Goal: Complete application form

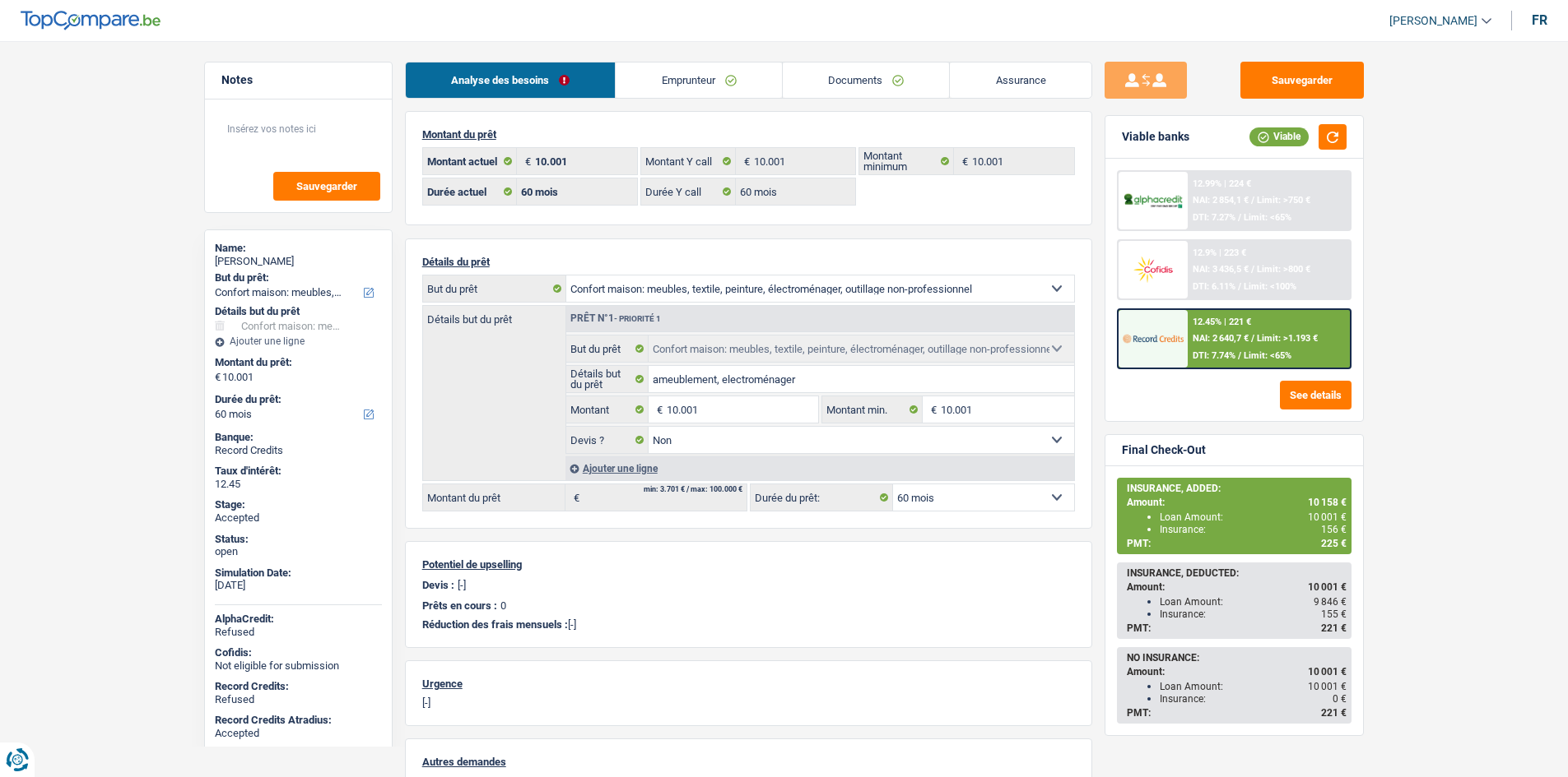
select select "household"
select select "60"
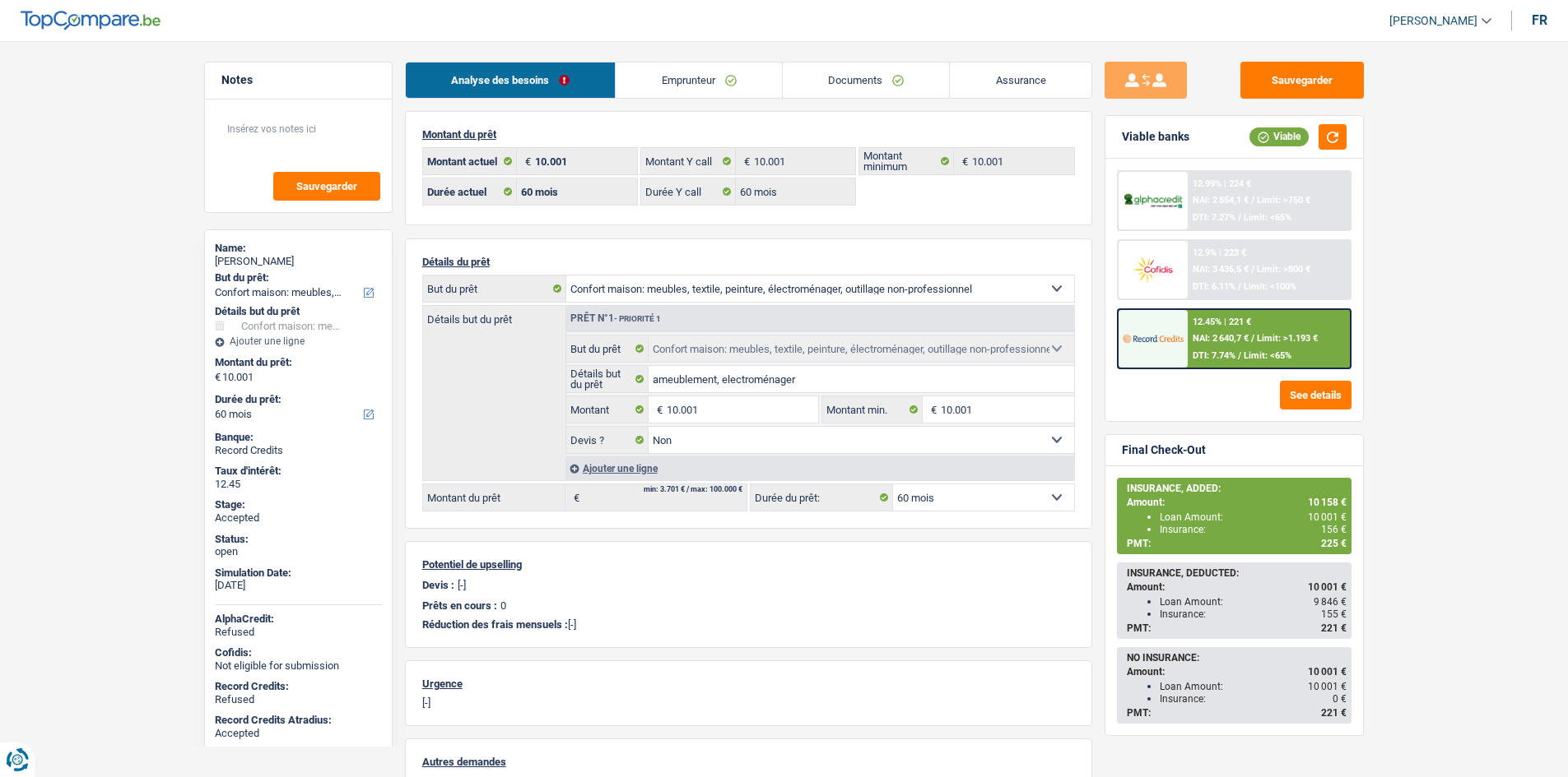
select select "household"
select select "false"
select select "60"
click at [266, 256] on div "[PERSON_NAME]" at bounding box center [298, 261] width 167 height 13
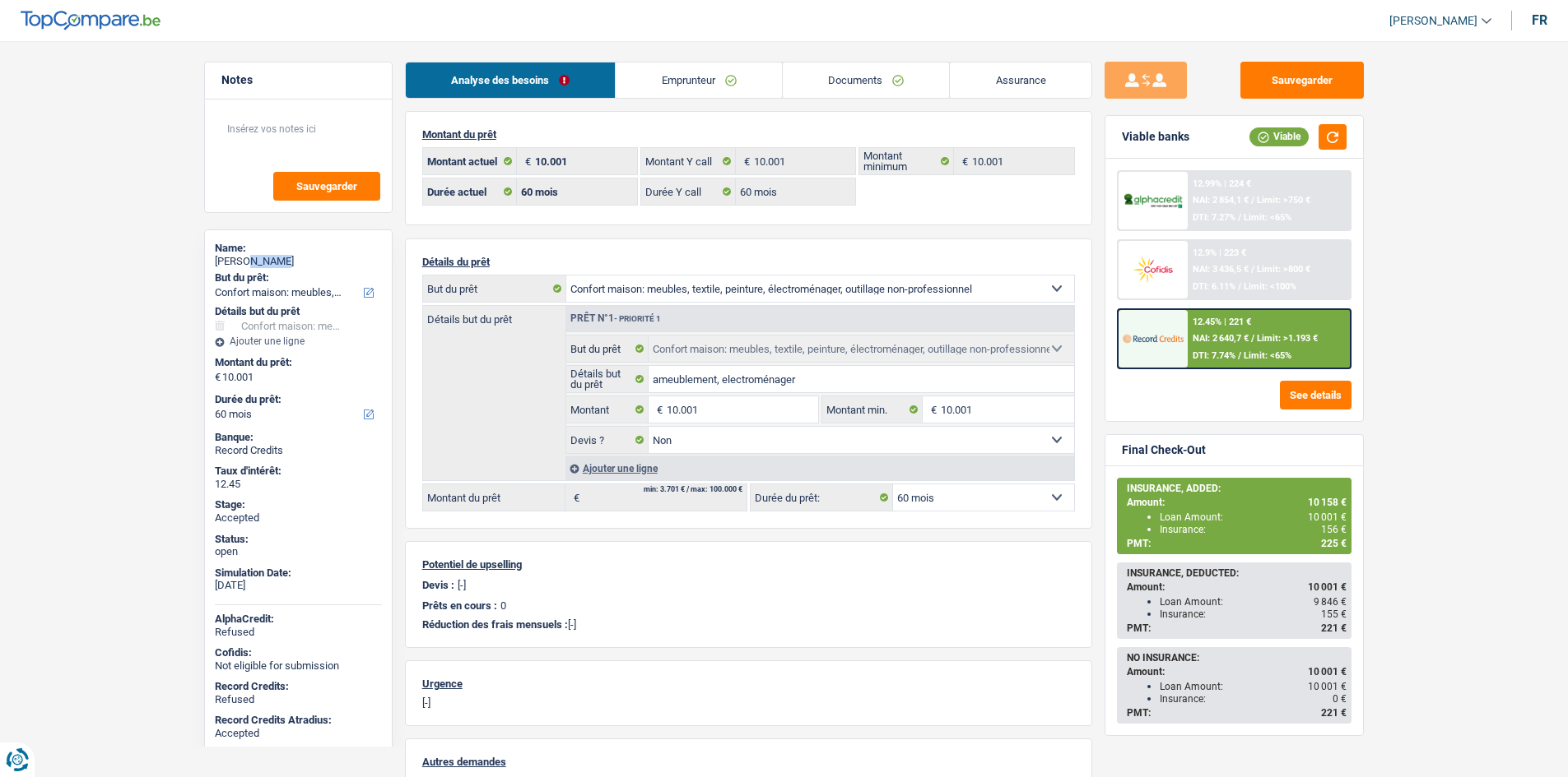
click at [266, 256] on div "[PERSON_NAME]" at bounding box center [298, 261] width 167 height 13
copy div "[PERSON_NAME]"
click at [635, 70] on link "Emprunteur" at bounding box center [699, 80] width 167 height 35
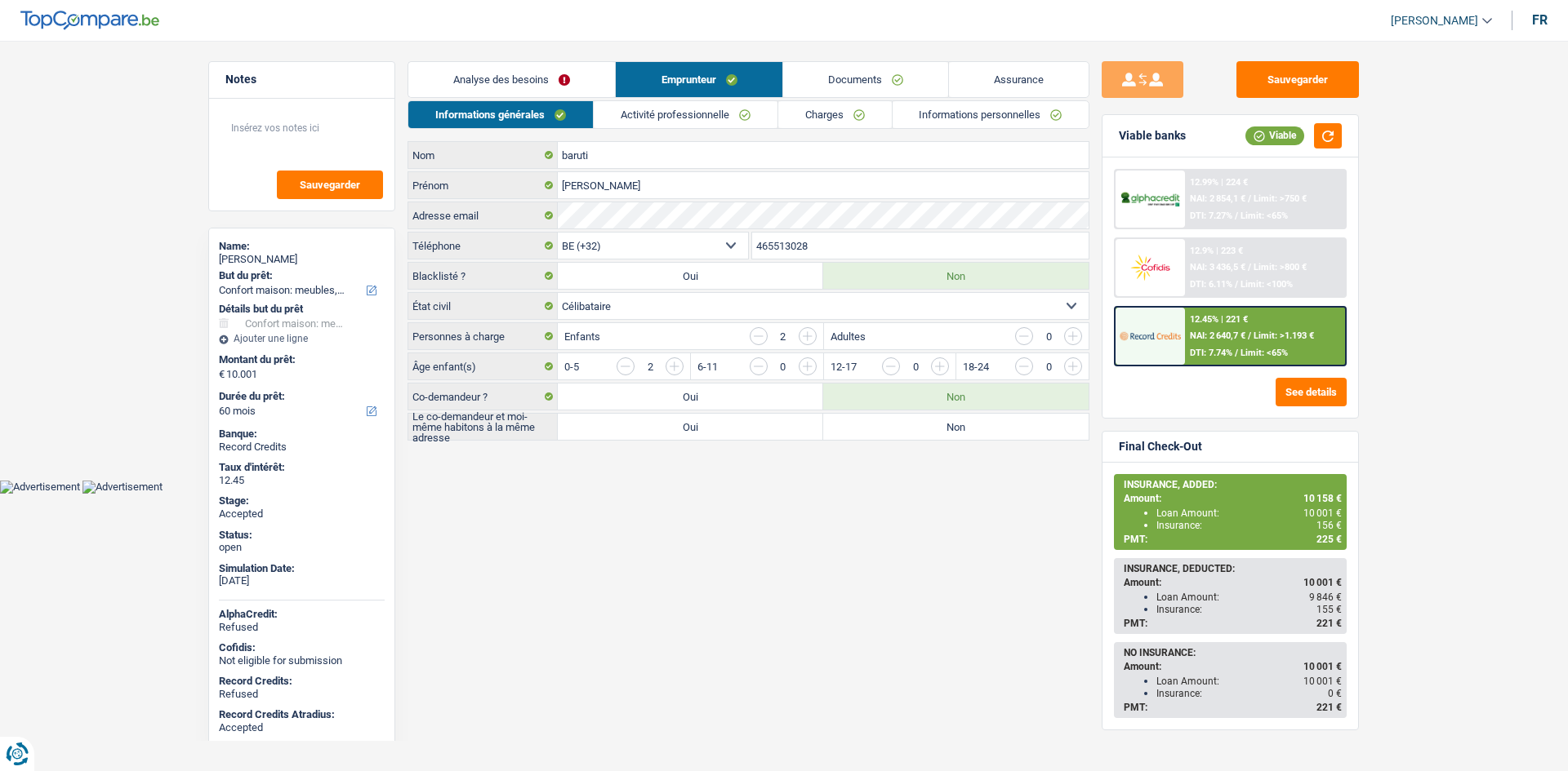
click at [804, 243] on input "465513028" at bounding box center [921, 246] width 337 height 26
click at [938, 441] on div "Analyse des besoins Emprunteur Documents Assurance Montant du prêt 10.001 € Mon…" at bounding box center [749, 252] width 682 height 382
click at [944, 435] on label "Non" at bounding box center [956, 427] width 265 height 26
click at [944, 435] on input "Non" at bounding box center [956, 427] width 265 height 26
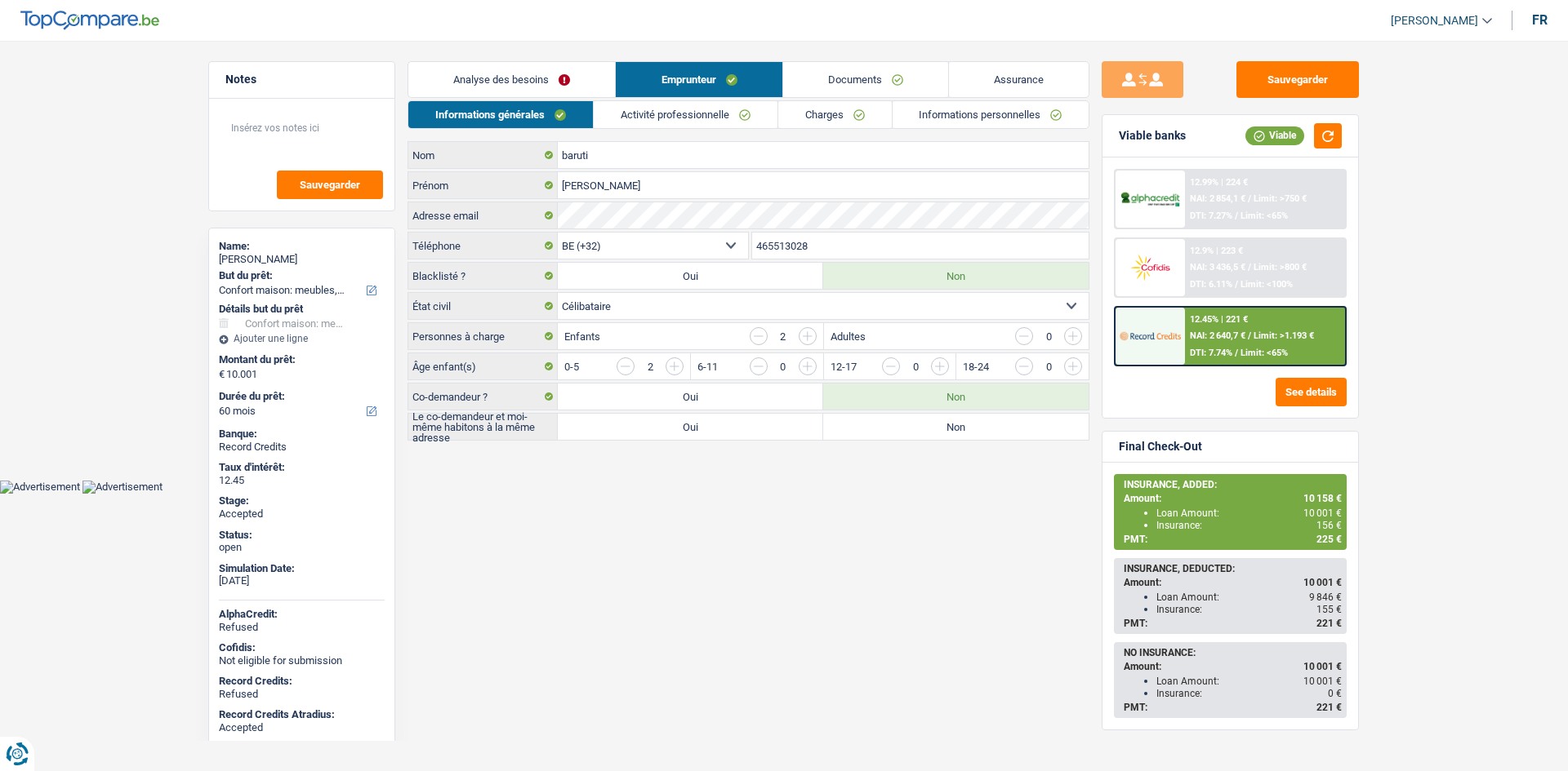
radio input "true"
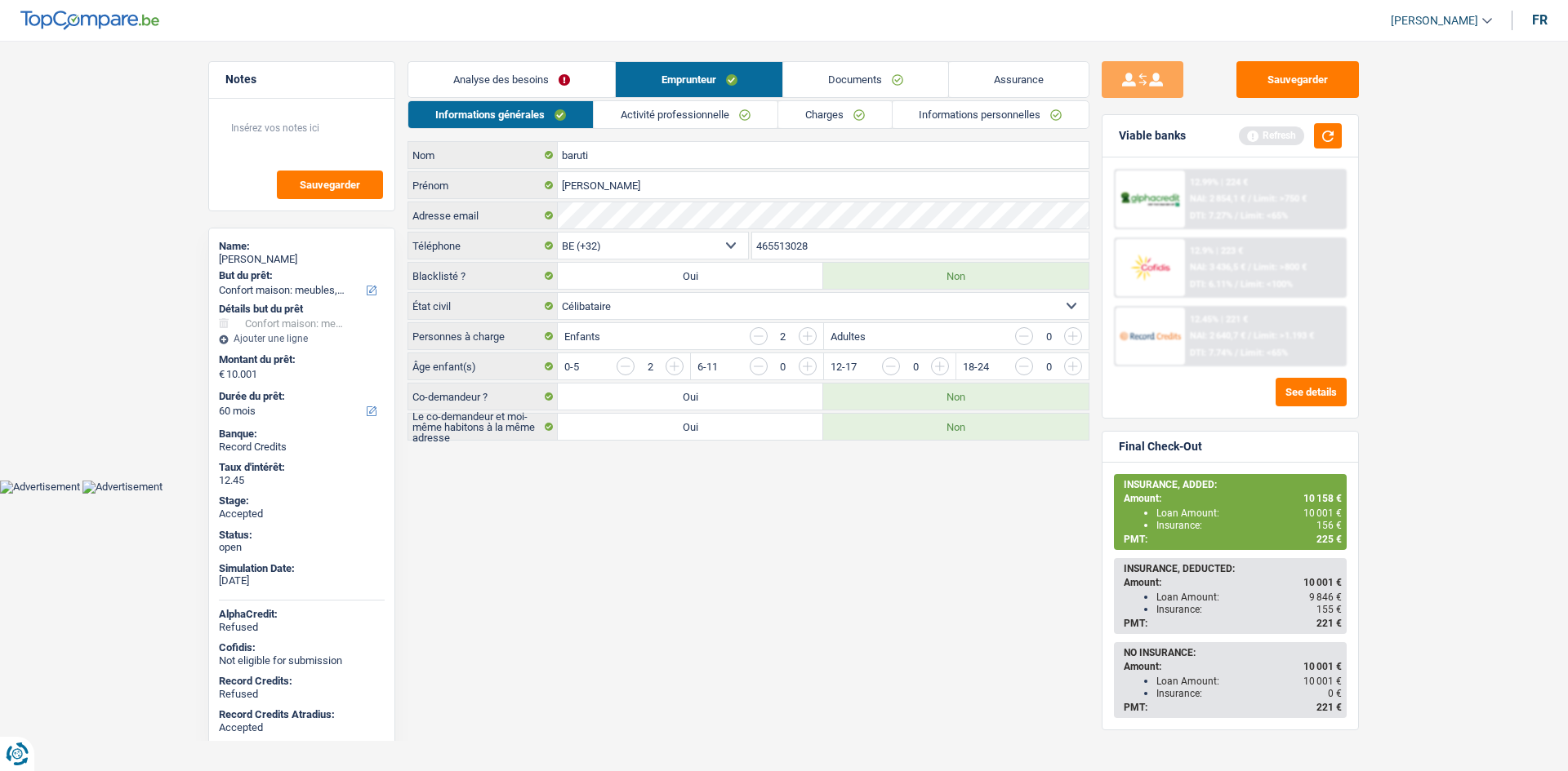
click at [942, 115] on link "Informations personnelles" at bounding box center [991, 114] width 197 height 27
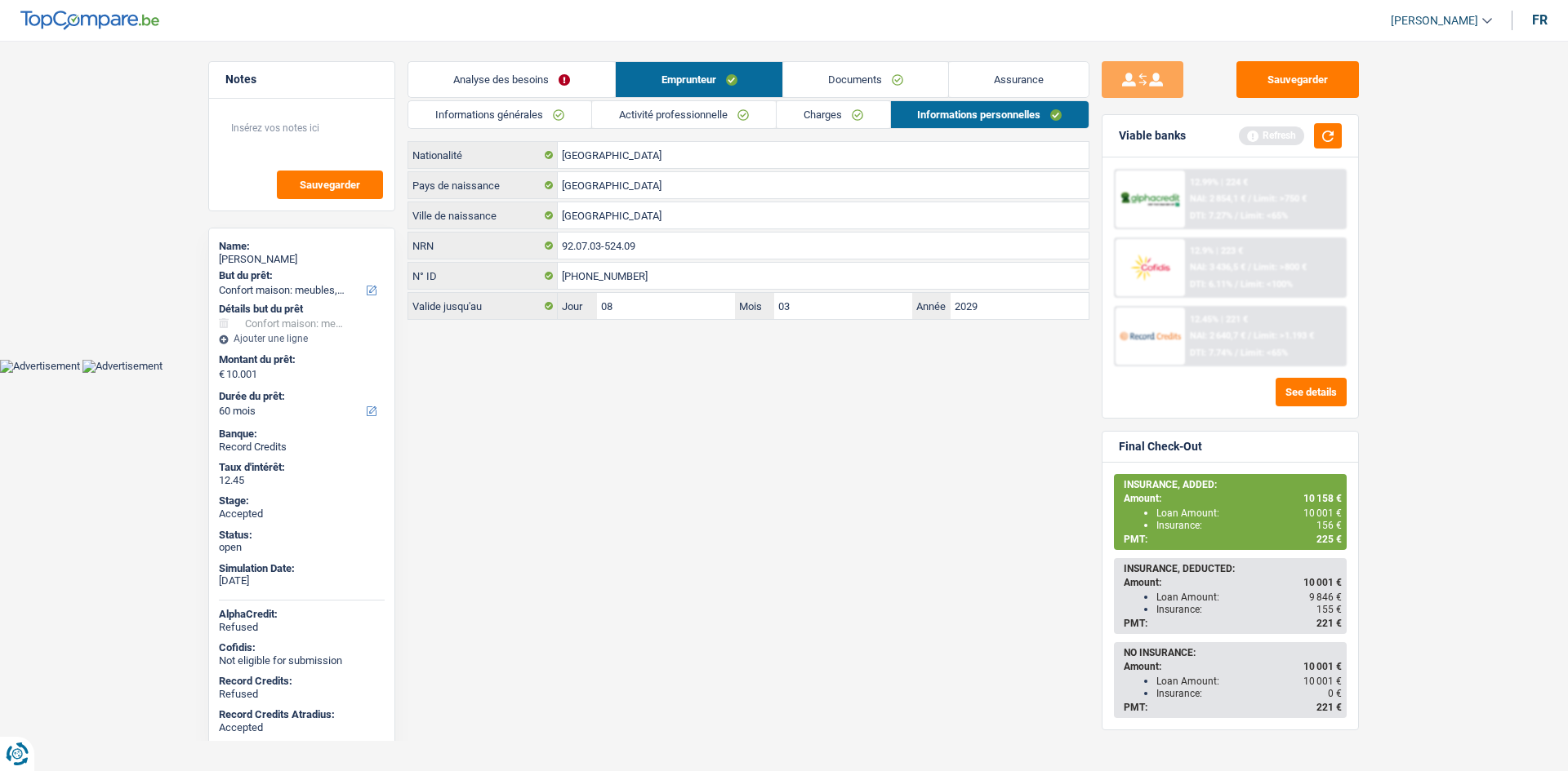
click at [1033, 74] on link "Assurance" at bounding box center [1018, 79] width 140 height 35
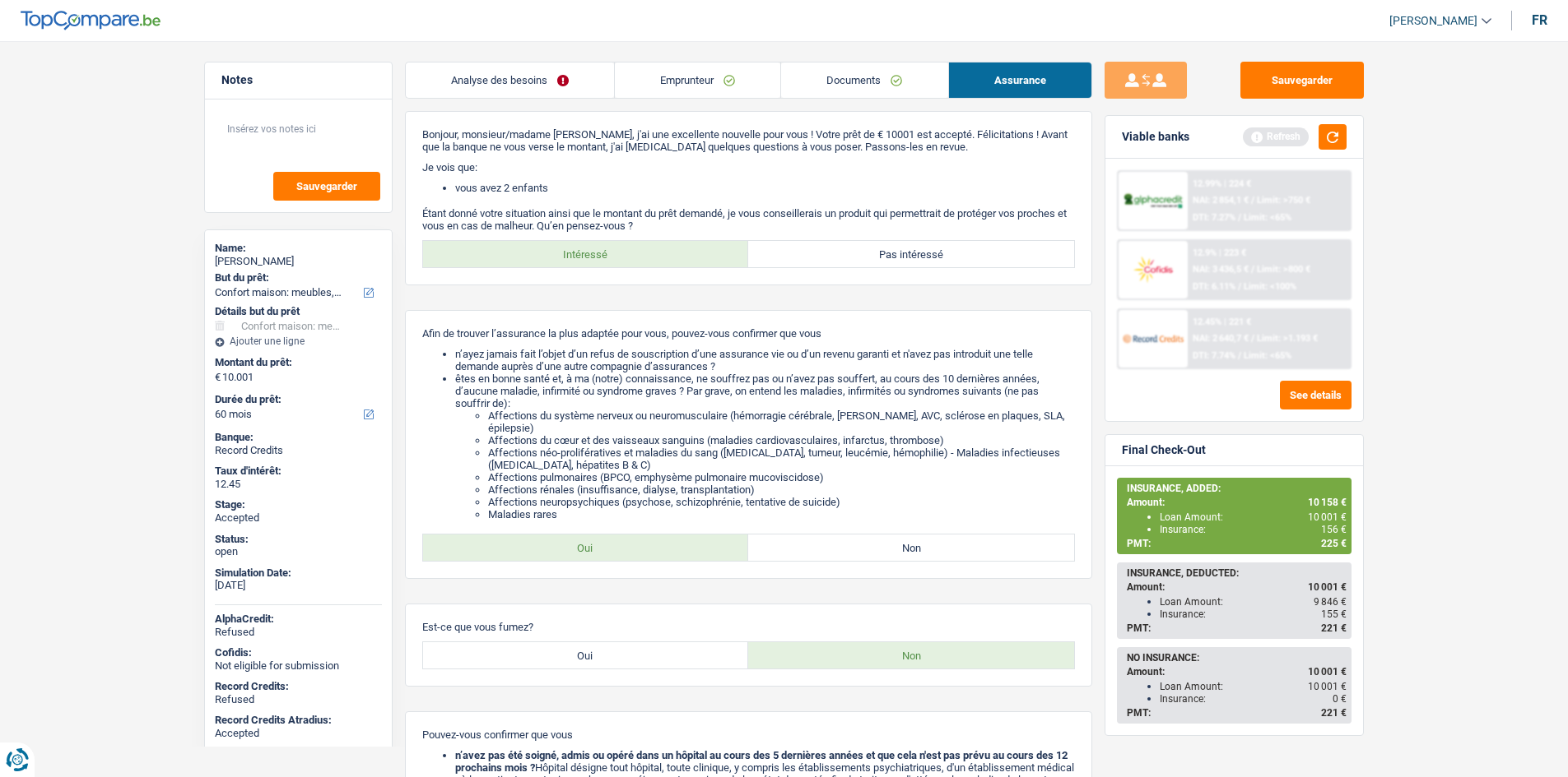
click at [1457, 512] on main "Notes Sauvegarder Name: [PERSON_NAME] But du prêt: Confort maison: meubles, tex…" at bounding box center [784, 694] width 1568 height 1339
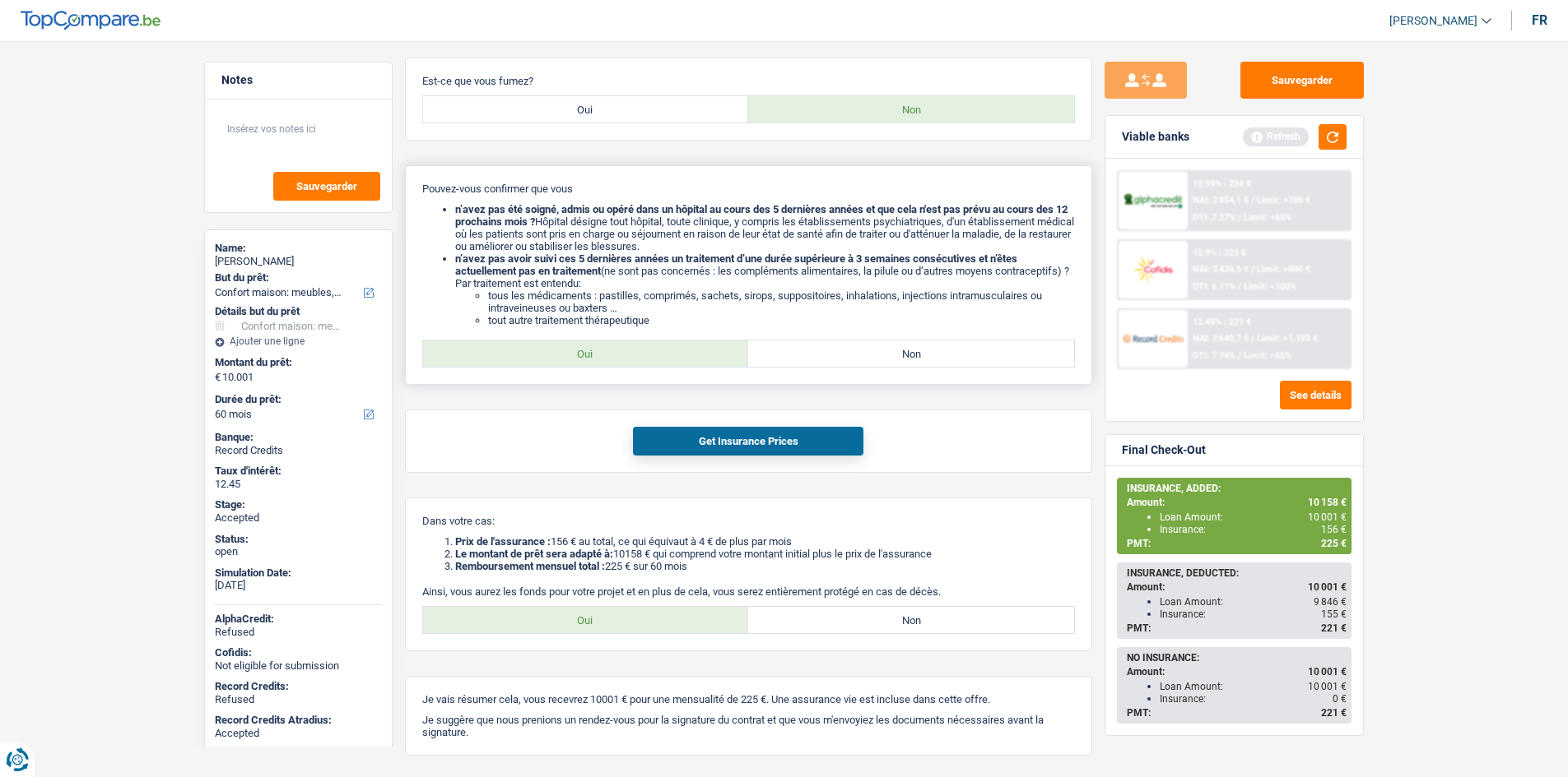
scroll to position [599, 0]
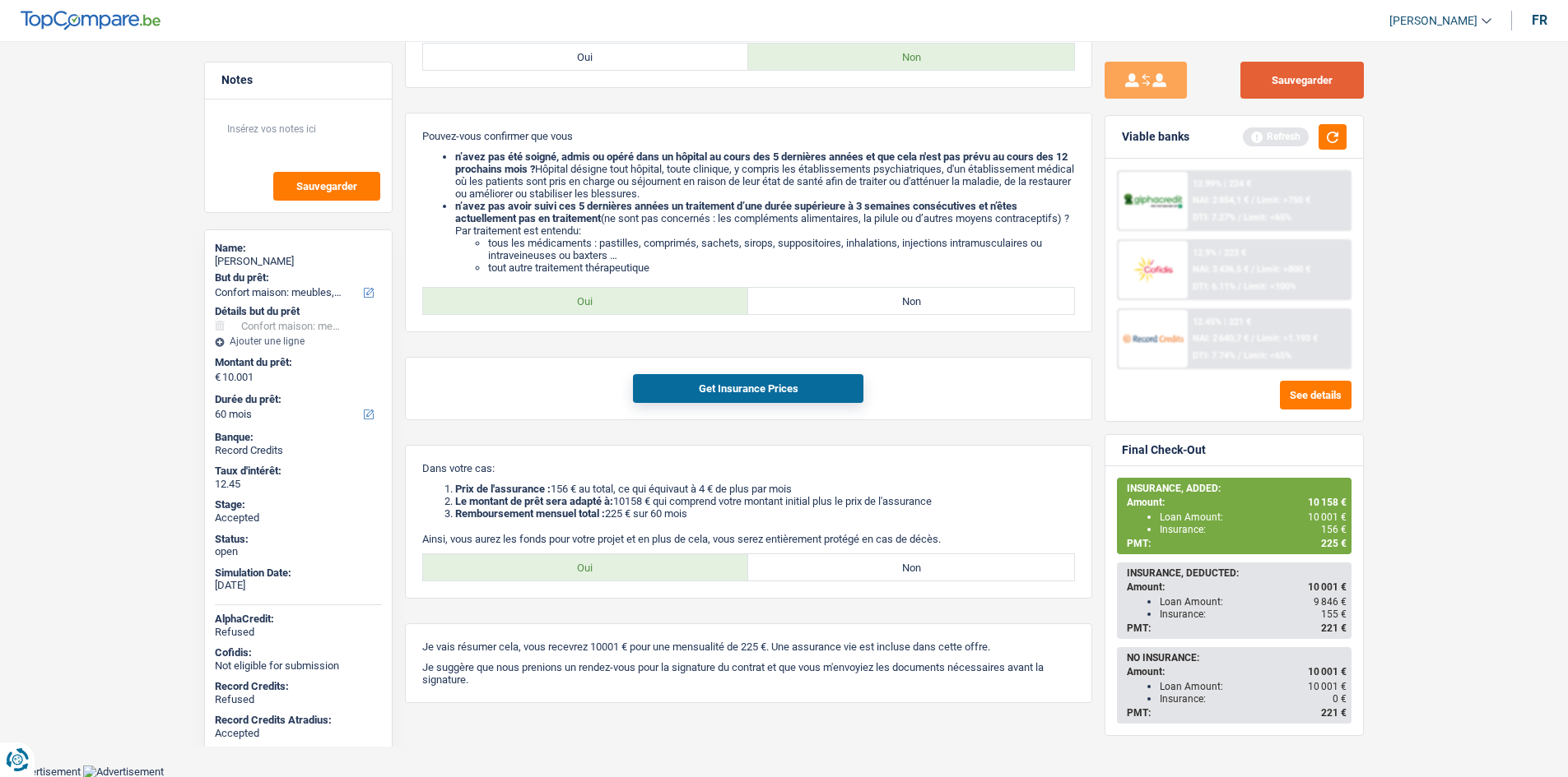
click at [1328, 86] on button "Sauvegarder" at bounding box center [1302, 80] width 124 height 37
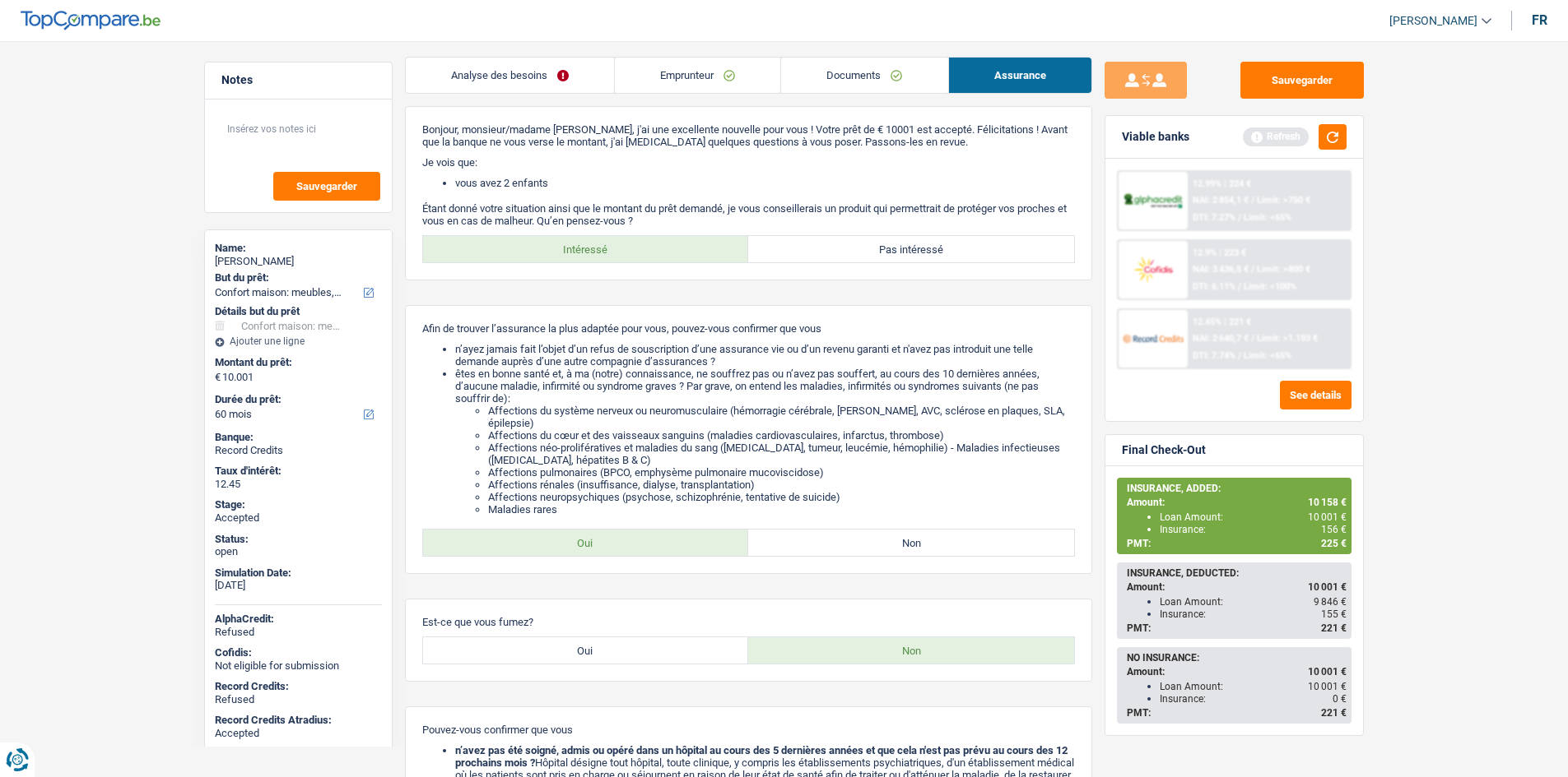
scroll to position [0, 0]
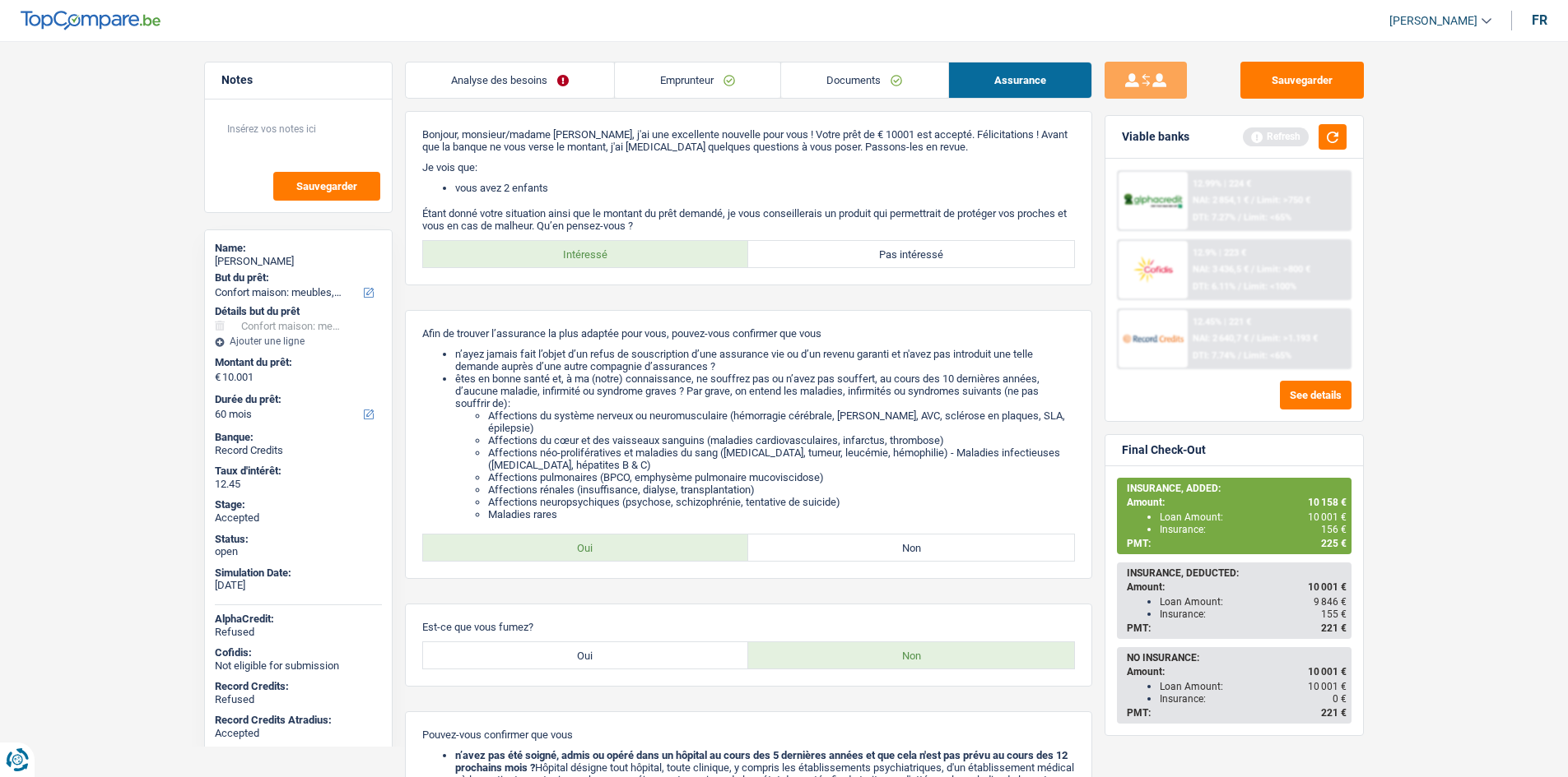
click at [670, 74] on link "Emprunteur" at bounding box center [698, 80] width 166 height 35
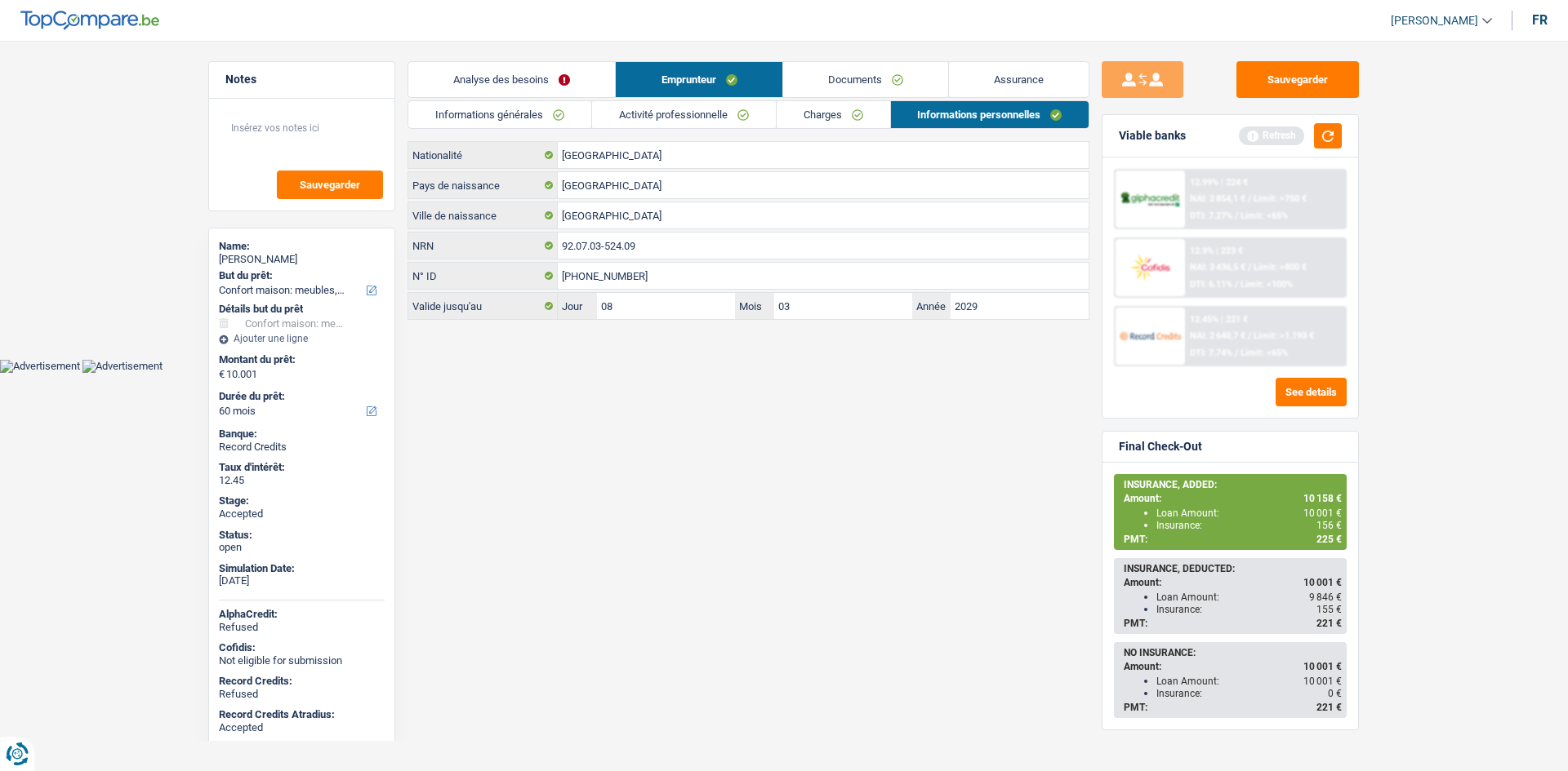
click at [537, 110] on link "Informations générales" at bounding box center [500, 114] width 183 height 27
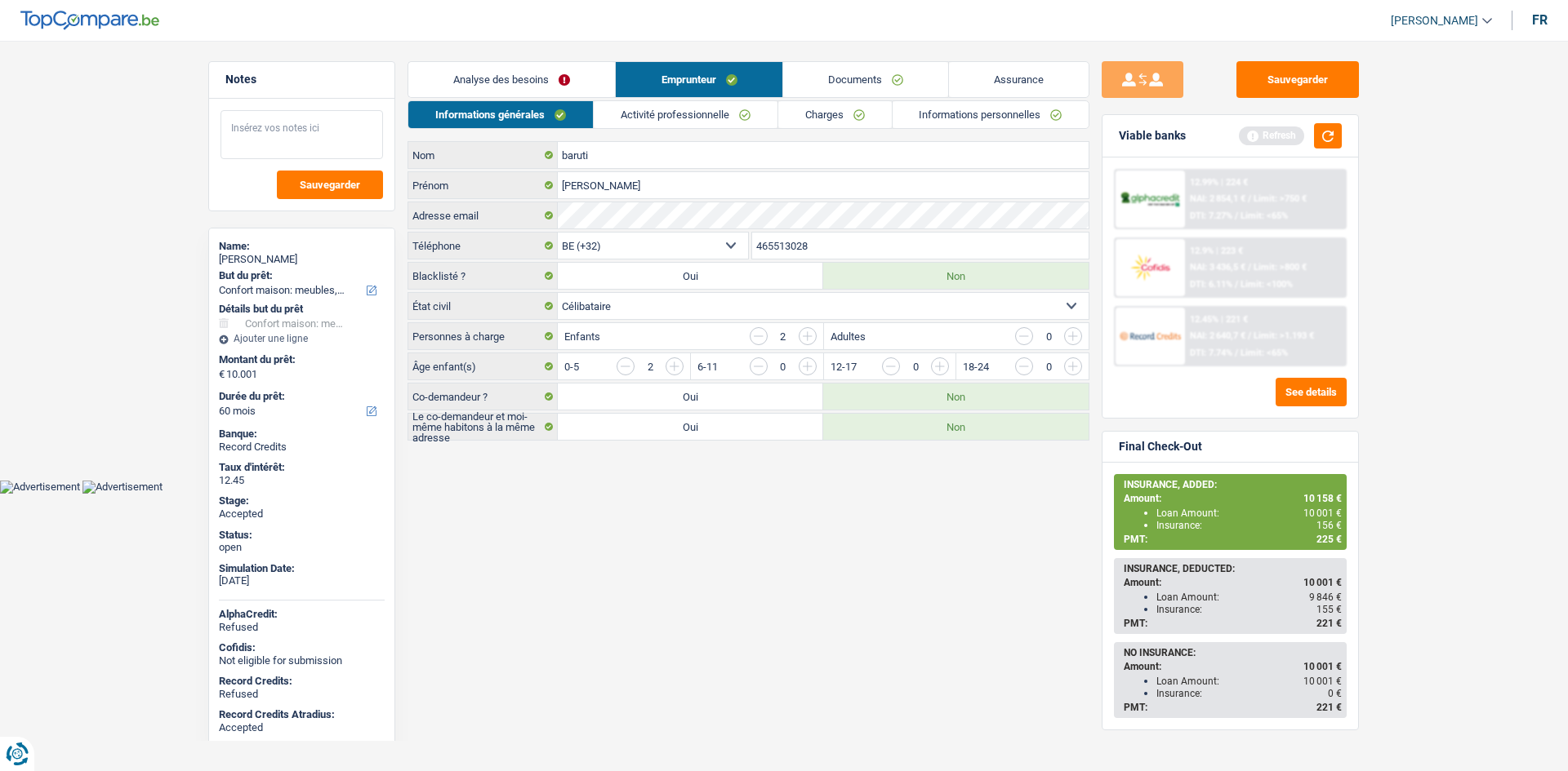
click at [329, 146] on textarea at bounding box center [302, 135] width 163 height 49
type textarea "10 1"
click at [696, 121] on link "Activité professionnelle" at bounding box center [685, 114] width 183 height 27
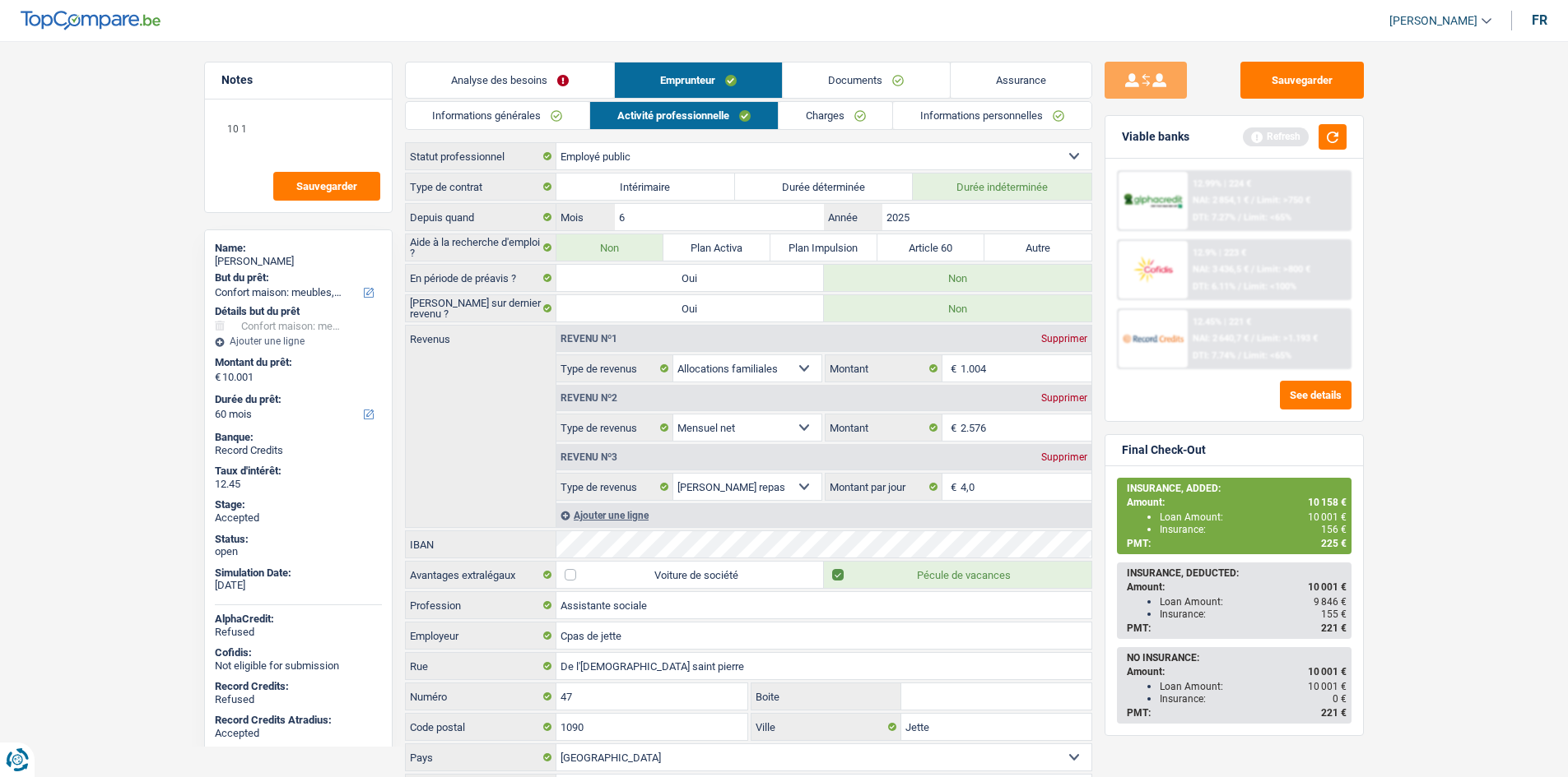
click at [865, 113] on link "Charges" at bounding box center [835, 115] width 115 height 27
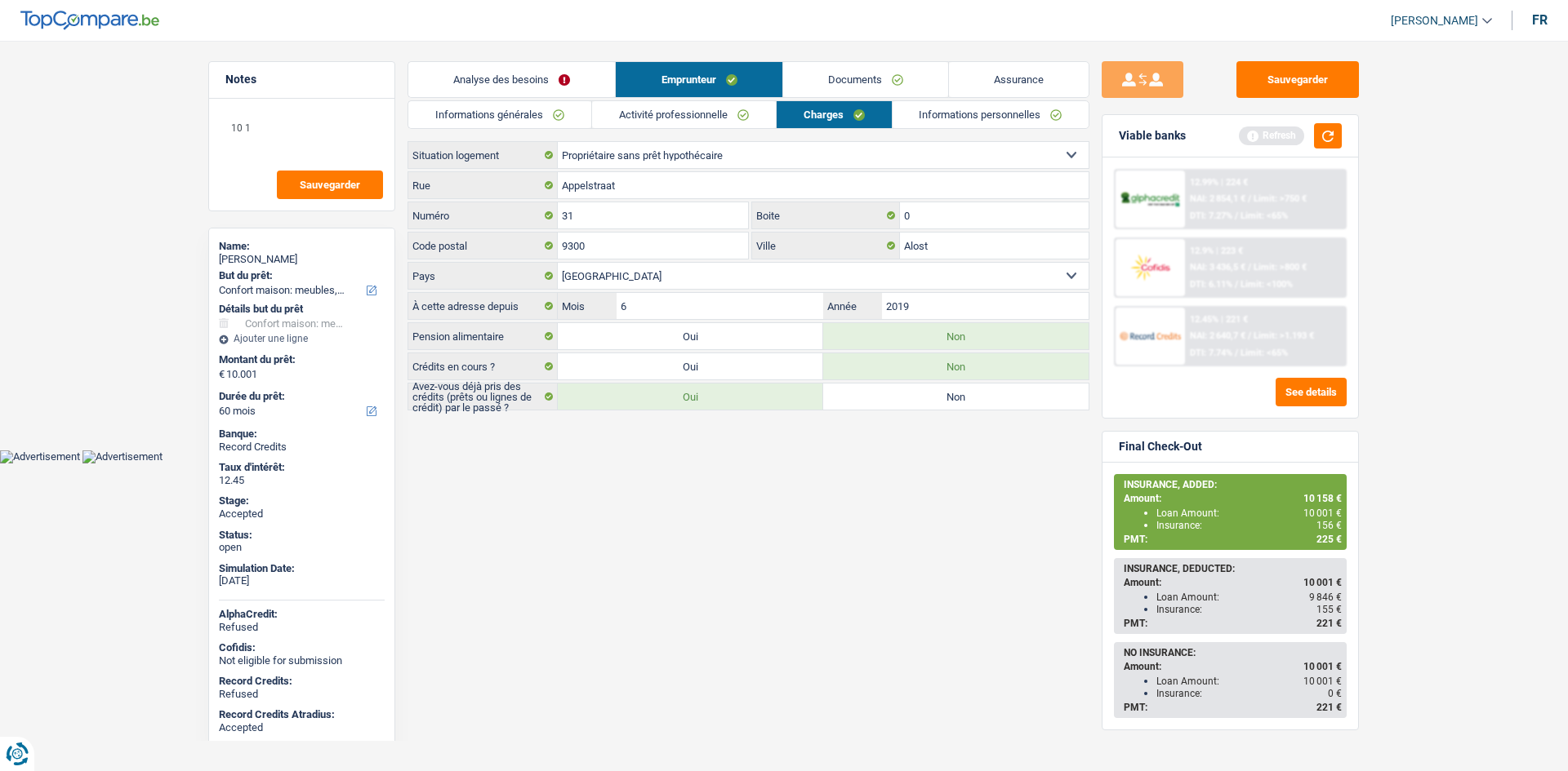
click at [946, 463] on html "Vous avez le contrôle de vos données Nous utilisons des cookies, tout comme nos…" at bounding box center [784, 231] width 1568 height 463
click at [969, 116] on link "Informations personnelles" at bounding box center [991, 114] width 197 height 27
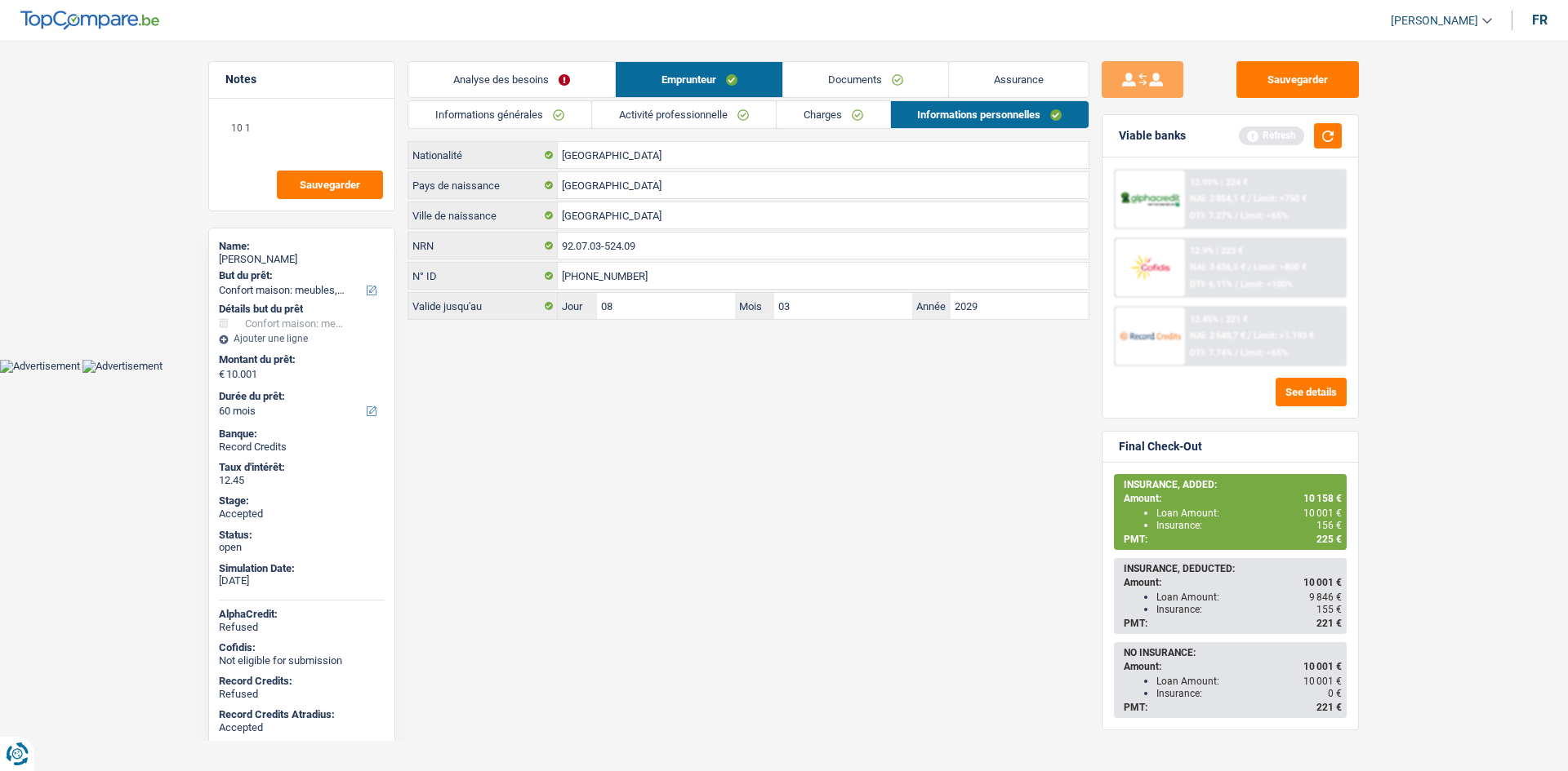
click at [577, 112] on link "Informations générales" at bounding box center [500, 114] width 183 height 27
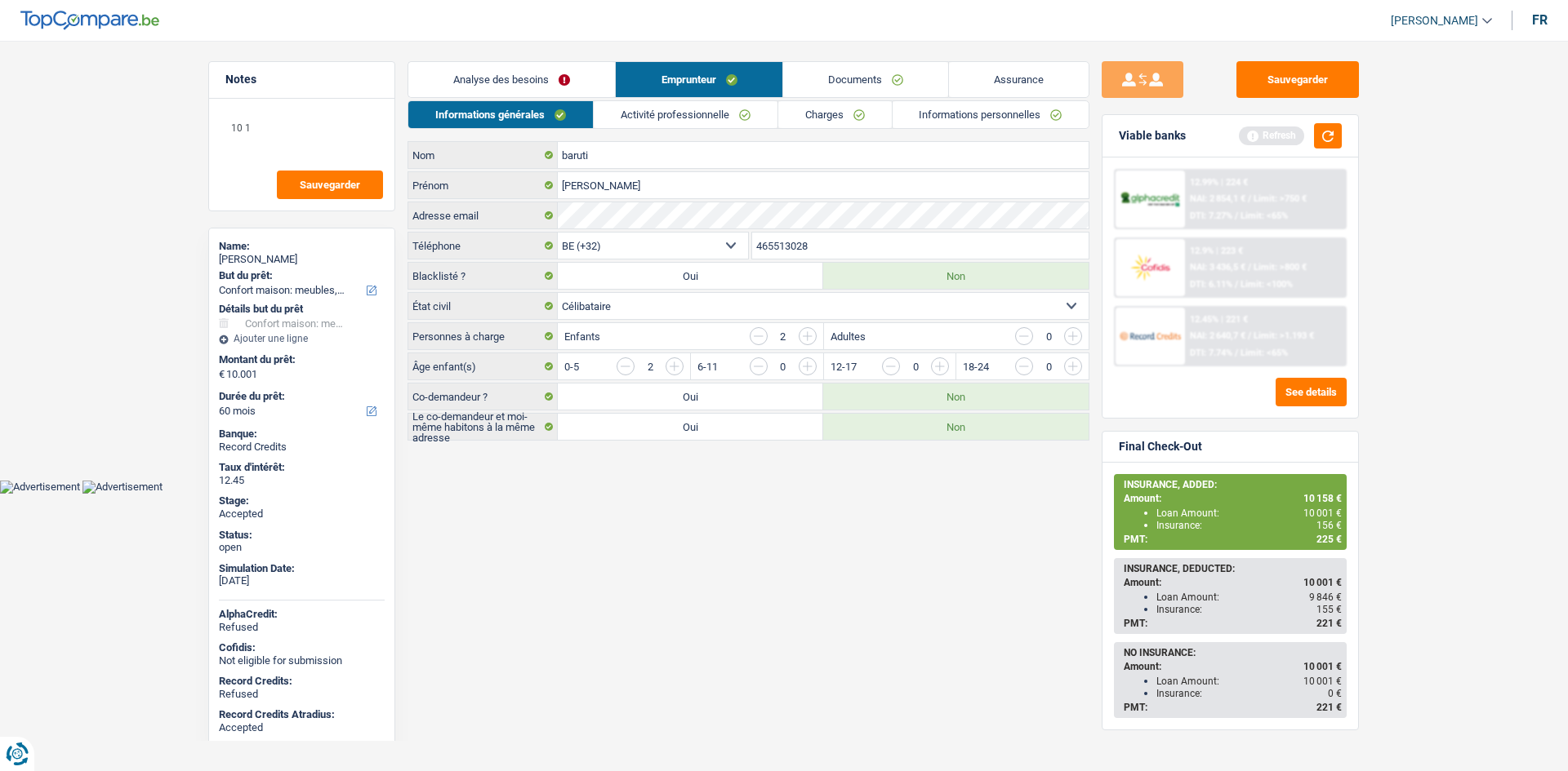
click at [660, 119] on link "Activité professionnelle" at bounding box center [685, 114] width 183 height 27
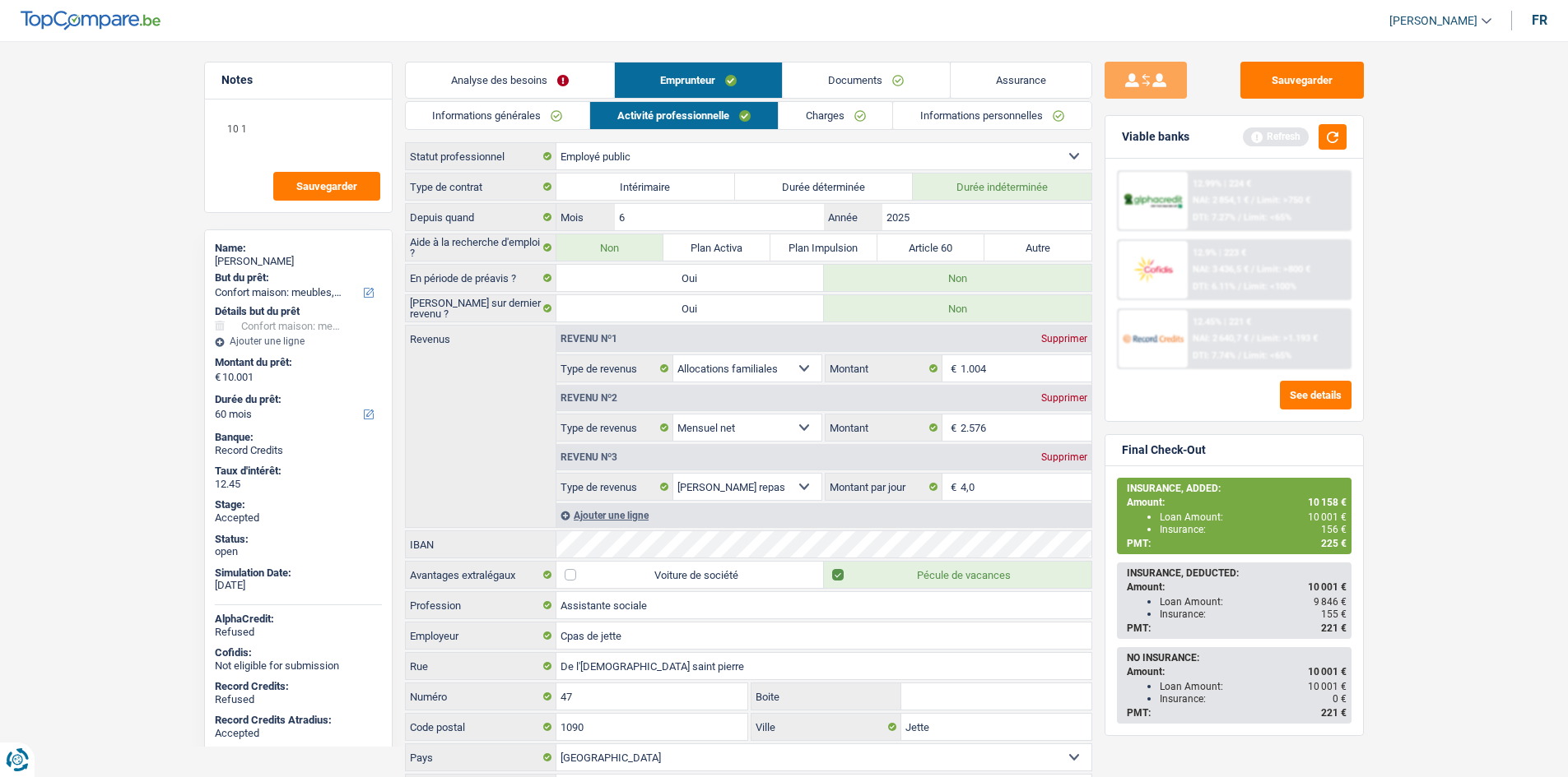
click at [833, 117] on link "Charges" at bounding box center [835, 115] width 115 height 27
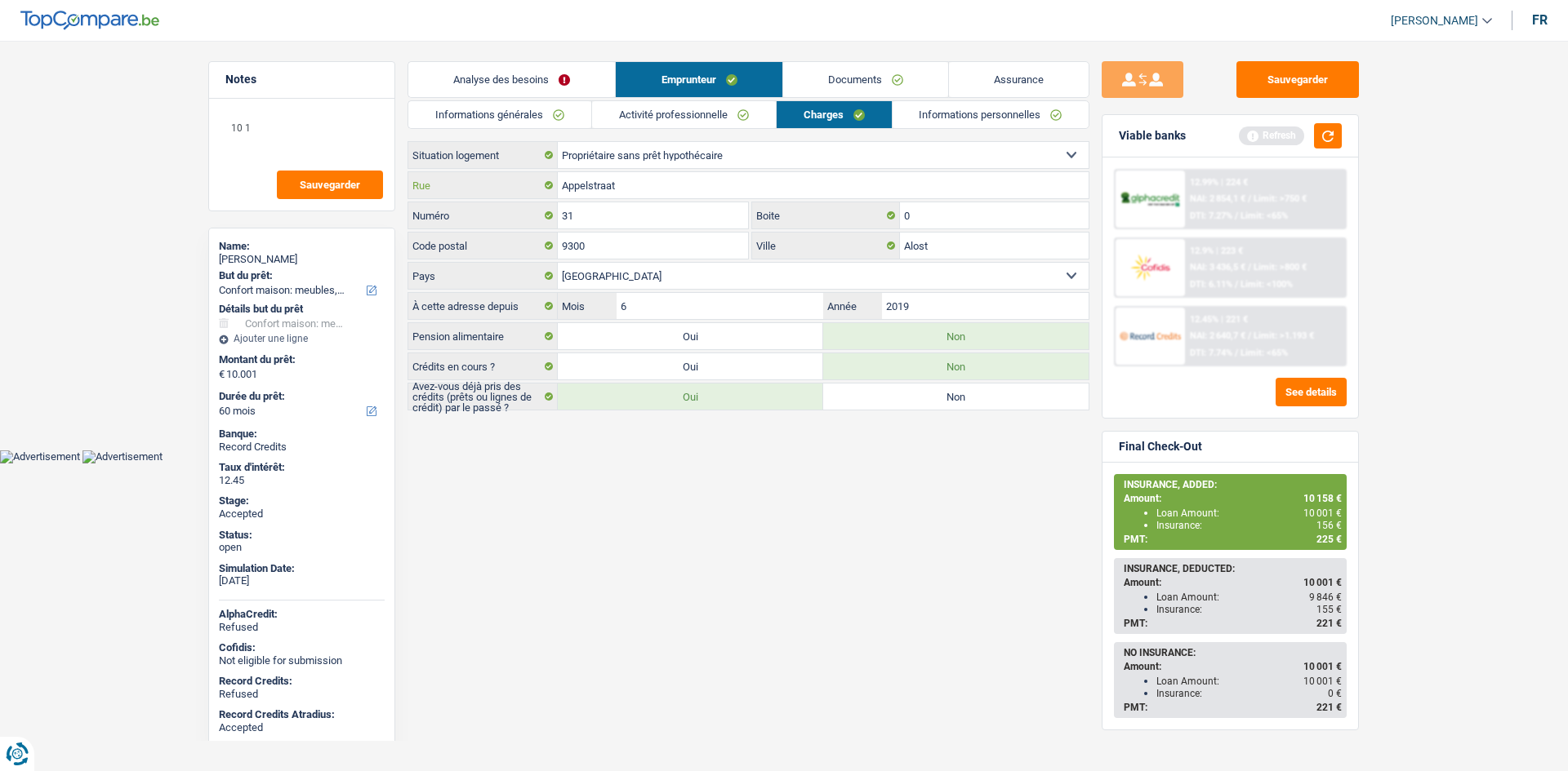
click at [717, 196] on input "Appelstraat" at bounding box center [823, 185] width 530 height 26
click at [612, 204] on input "31" at bounding box center [652, 216] width 190 height 26
click at [612, 205] on input "31" at bounding box center [652, 216] width 190 height 26
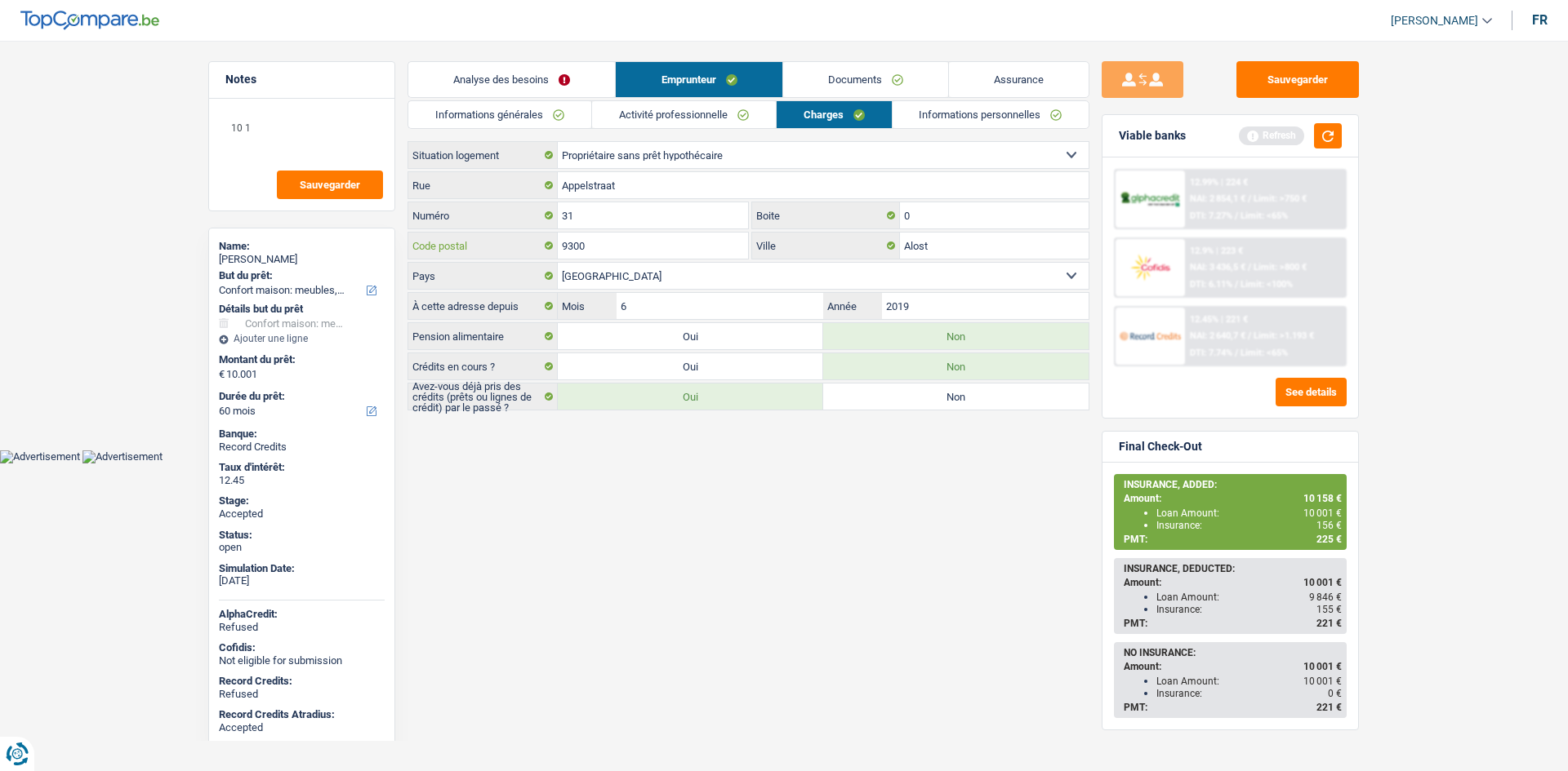
click at [672, 250] on input "9300" at bounding box center [652, 246] width 190 height 26
click at [997, 244] on input "Alost" at bounding box center [994, 246] width 189 height 26
click at [918, 113] on link "Informations personnelles" at bounding box center [991, 114] width 197 height 27
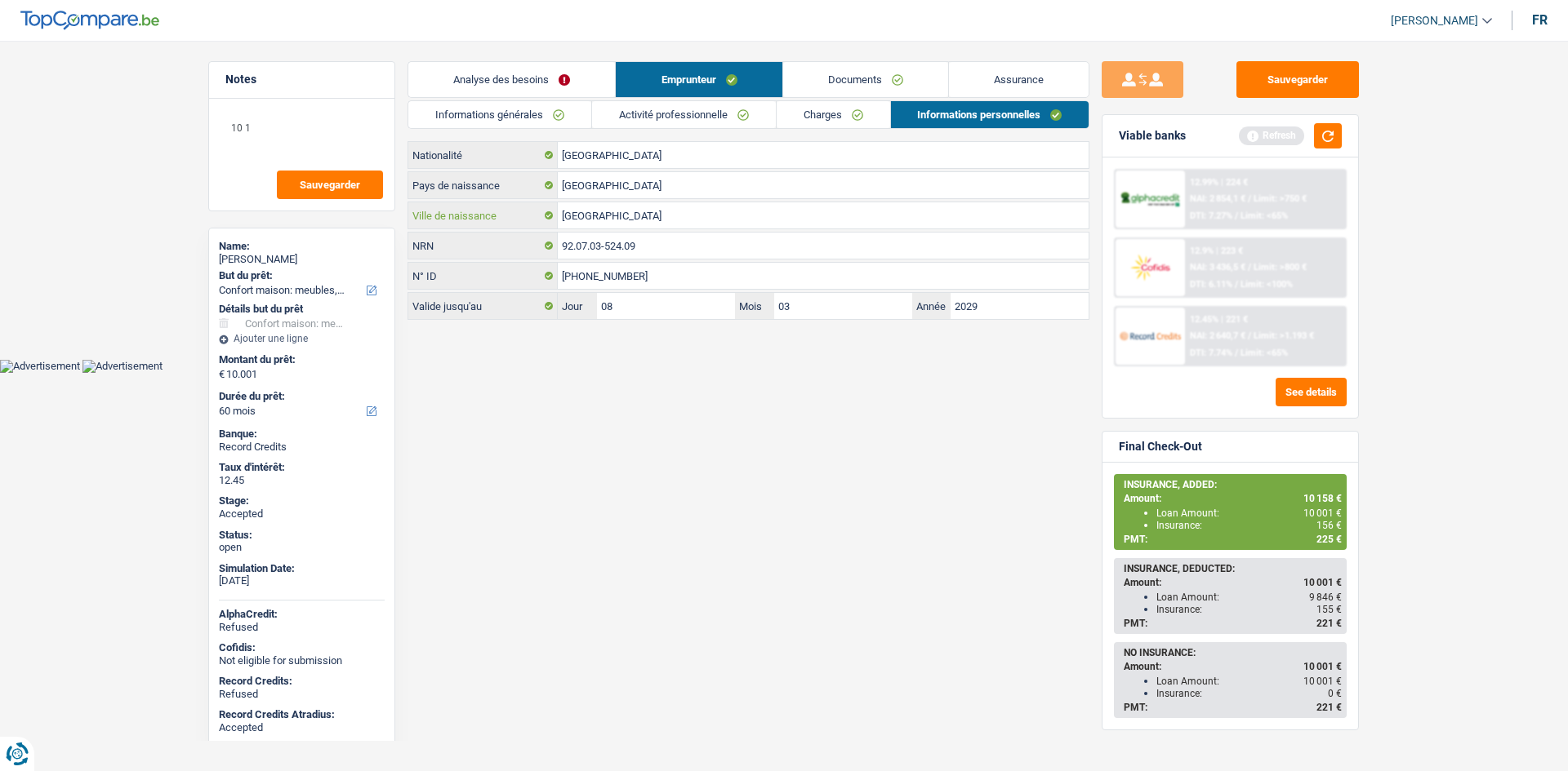
click at [670, 215] on input "[GEOGRAPHIC_DATA]" at bounding box center [823, 216] width 530 height 26
click at [1326, 524] on span "156 €" at bounding box center [1329, 525] width 25 height 11
copy span "156"
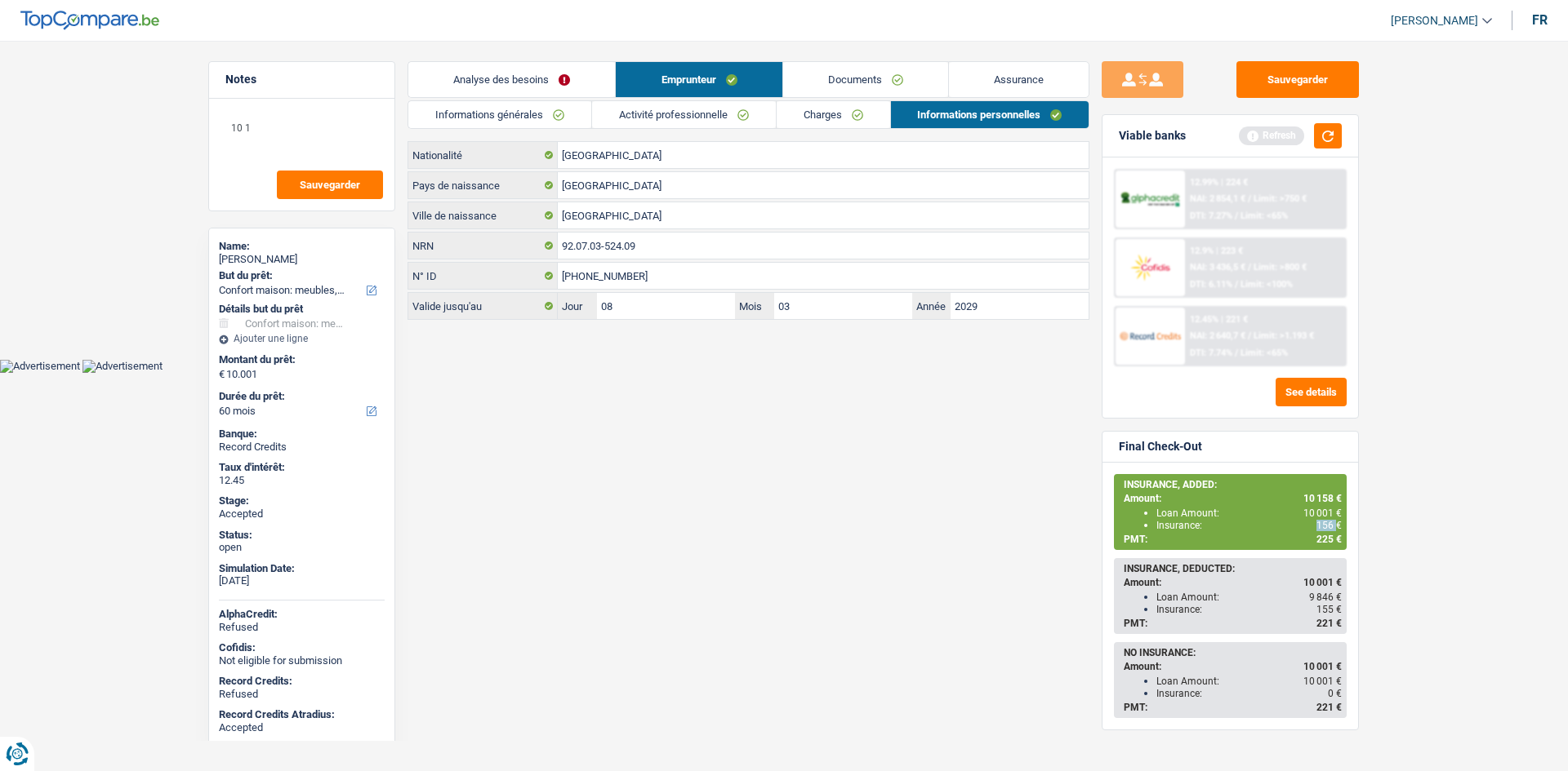
click at [917, 76] on link "Documents" at bounding box center [866, 79] width 165 height 35
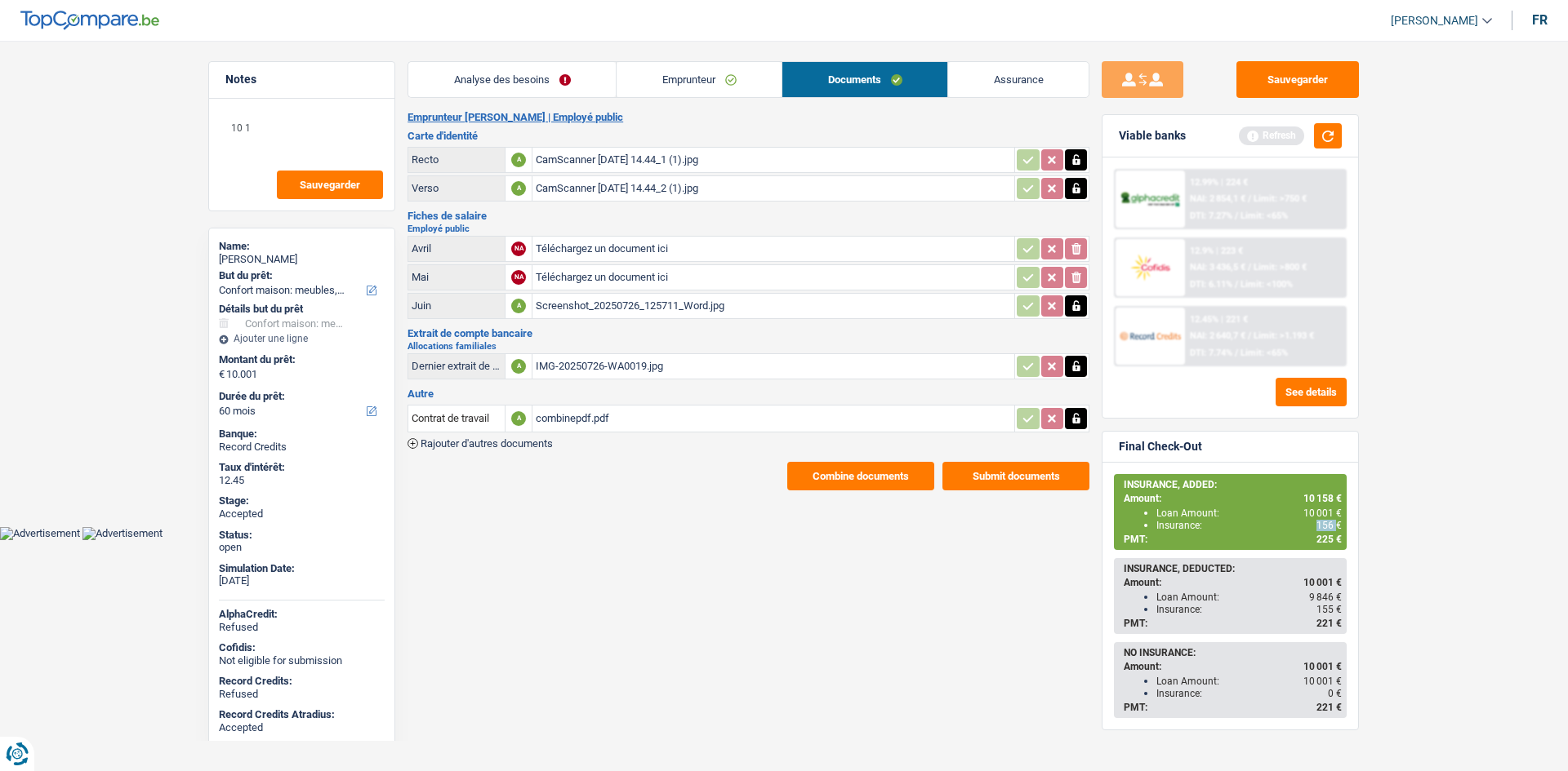
click at [988, 83] on link "Assurance" at bounding box center [1018, 79] width 141 height 35
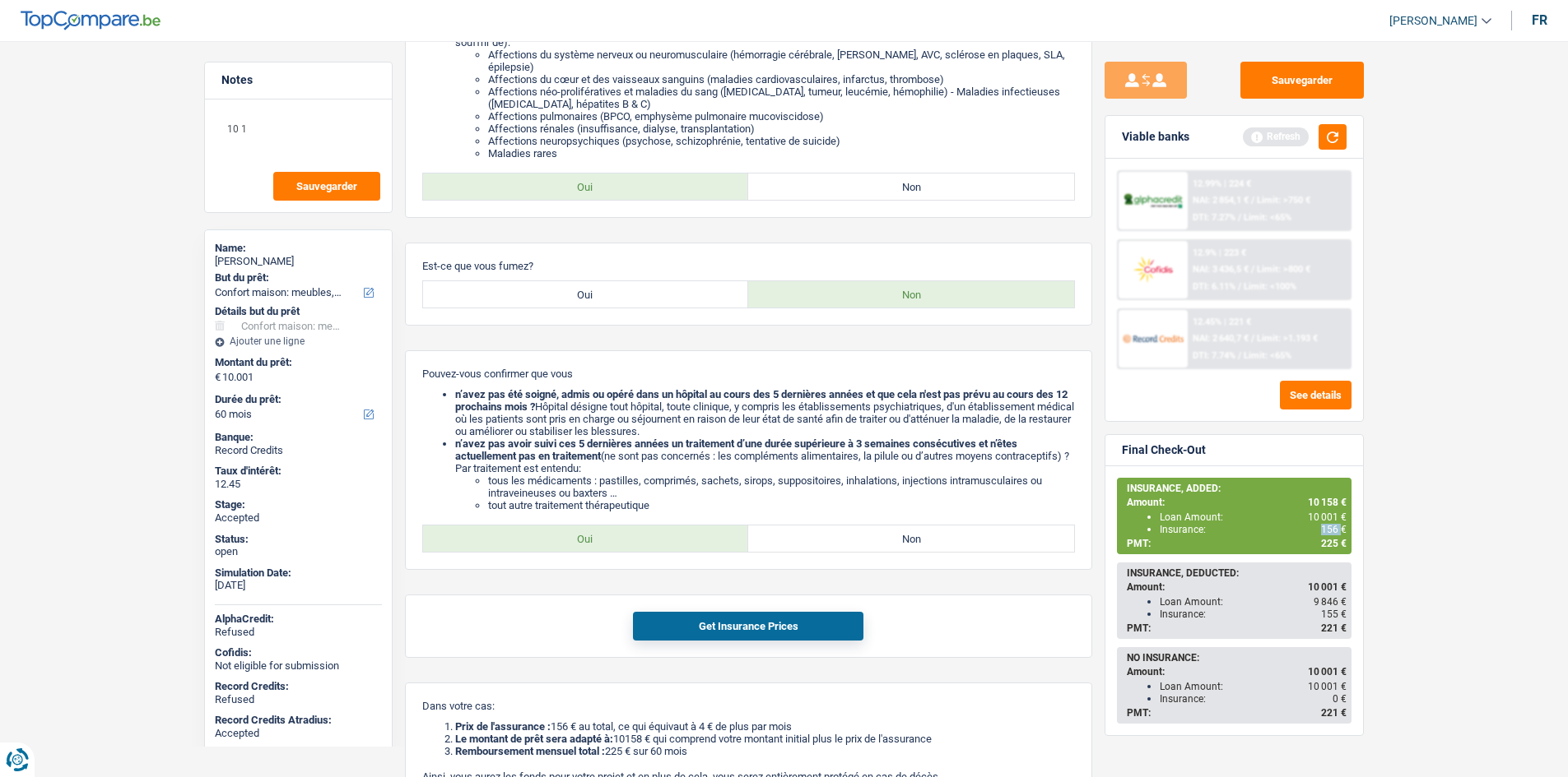
scroll to position [576, 0]
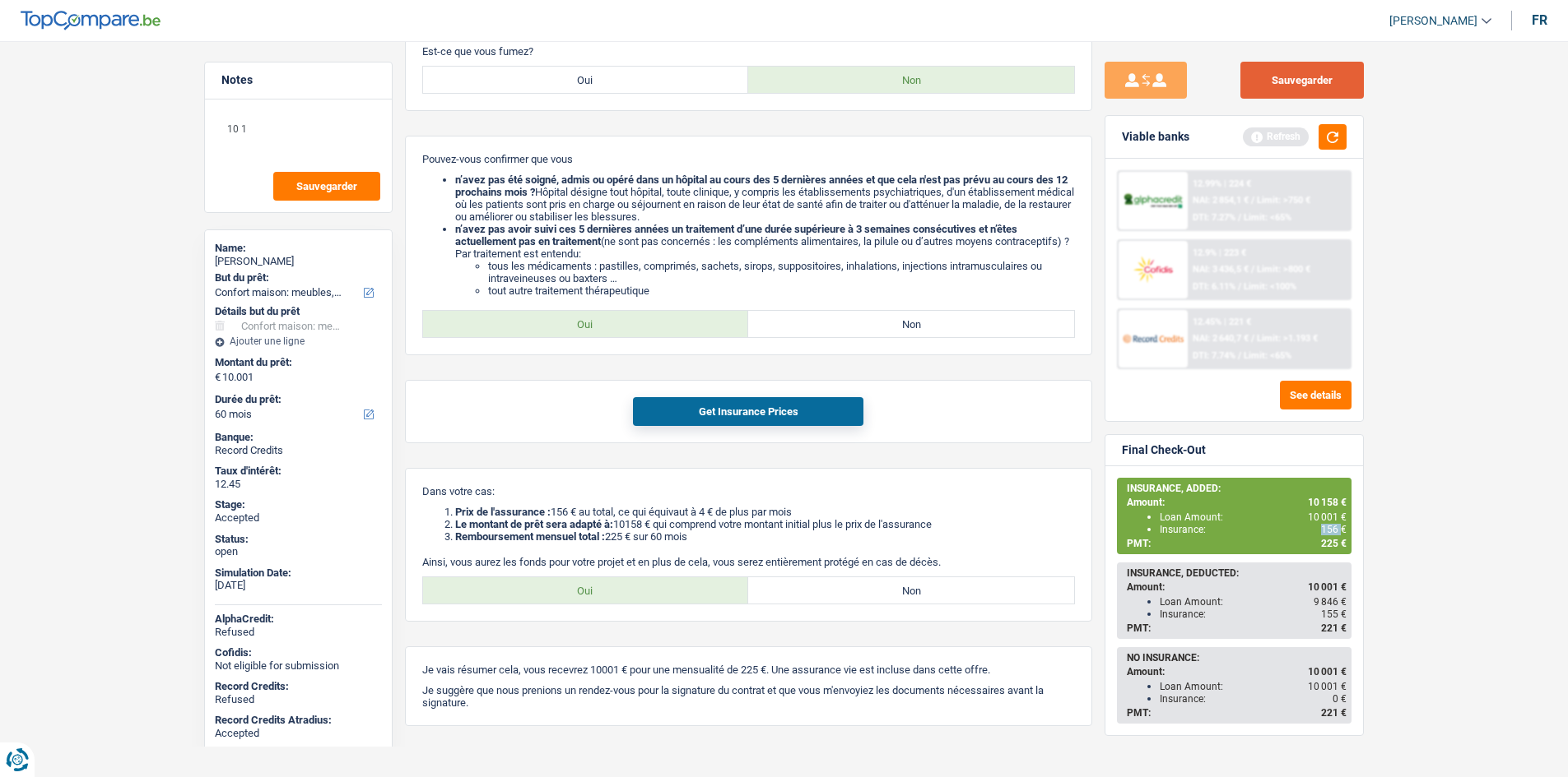
click at [1332, 75] on button "Sauvegarder" at bounding box center [1302, 80] width 124 height 37
